Goal: Task Accomplishment & Management: Complete application form

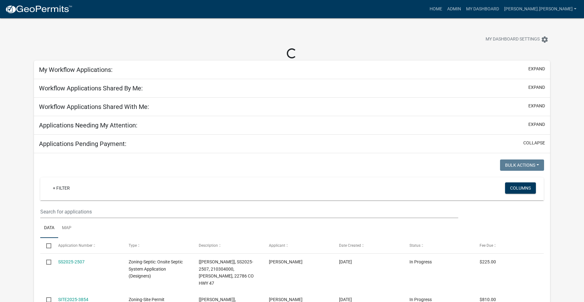
select select "3: 100"
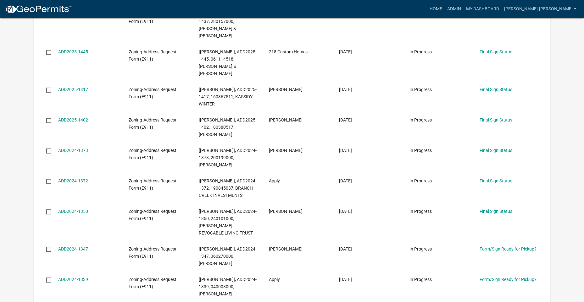
scroll to position [691, 0]
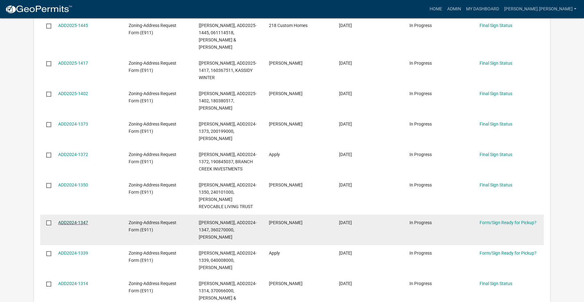
click at [84, 220] on link "ADD2024-1347" at bounding box center [73, 222] width 30 height 5
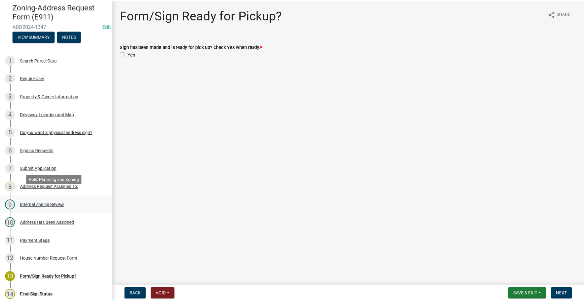
scroll to position [31, 0]
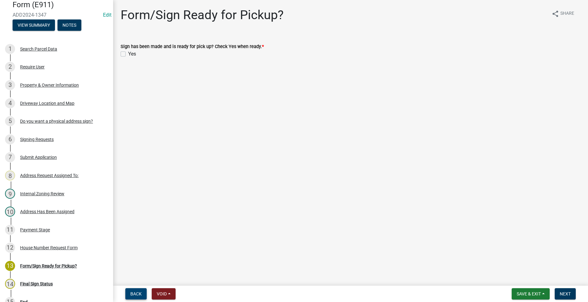
click at [133, 292] on span "Back" at bounding box center [135, 294] width 11 height 5
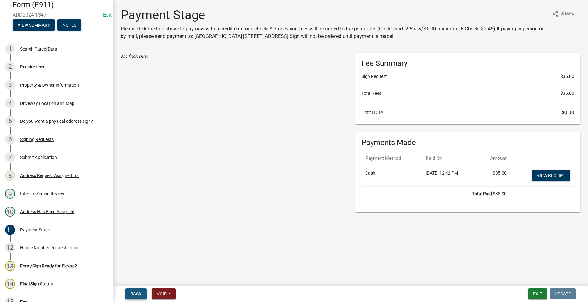
click at [141, 293] on span "Back" at bounding box center [135, 294] width 11 height 5
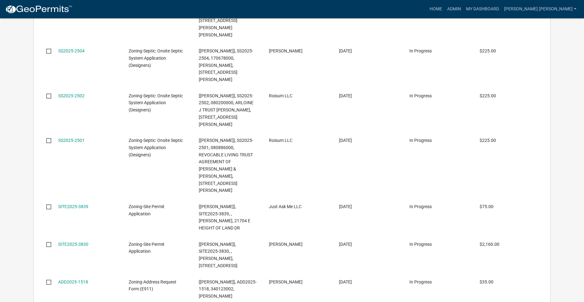
scroll to position [314, 0]
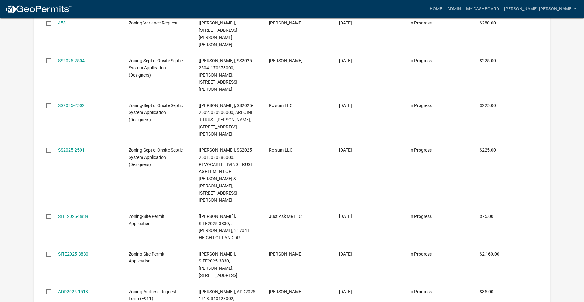
select select "3: 100"
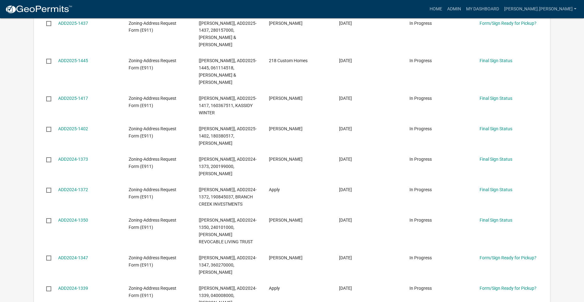
scroll to position [667, 0]
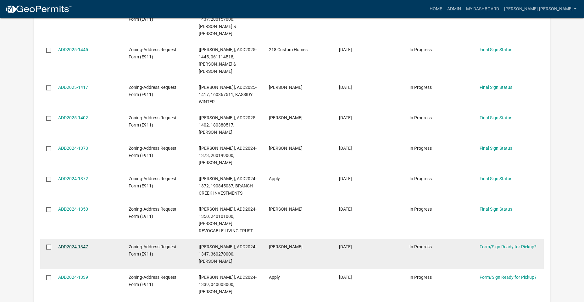
click at [79, 244] on link "ADD2024-1347" at bounding box center [73, 246] width 30 height 5
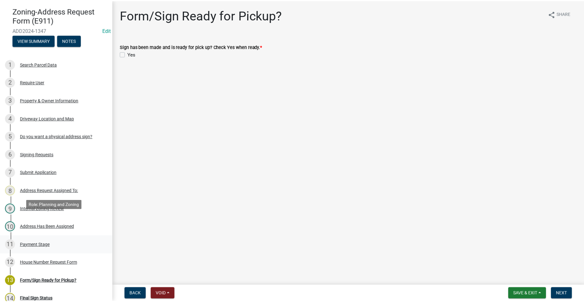
scroll to position [31, 0]
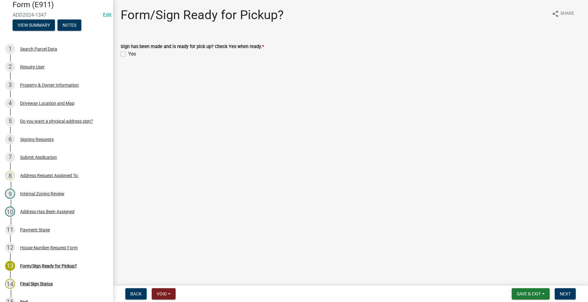
click at [128, 54] on label "Yes" at bounding box center [132, 54] width 8 height 8
click at [128, 54] on input "Yes" at bounding box center [130, 52] width 4 height 4
checkbox input "true"
click at [573, 297] on button "Next" at bounding box center [565, 293] width 21 height 11
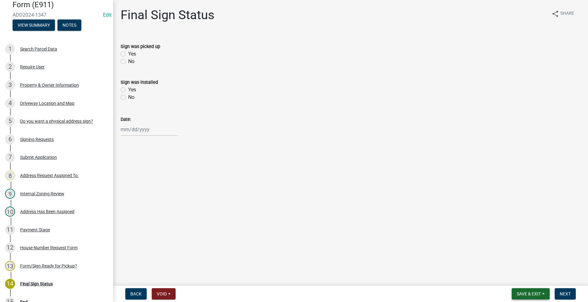
click at [520, 295] on span "Save & Exit" at bounding box center [529, 294] width 24 height 5
click at [513, 281] on button "Save & Exit" at bounding box center [525, 277] width 50 height 15
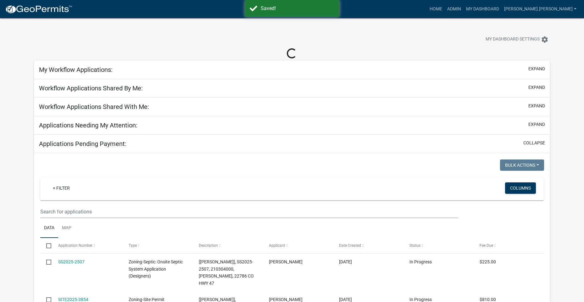
select select "3: 100"
